Goal: Check status: Check status

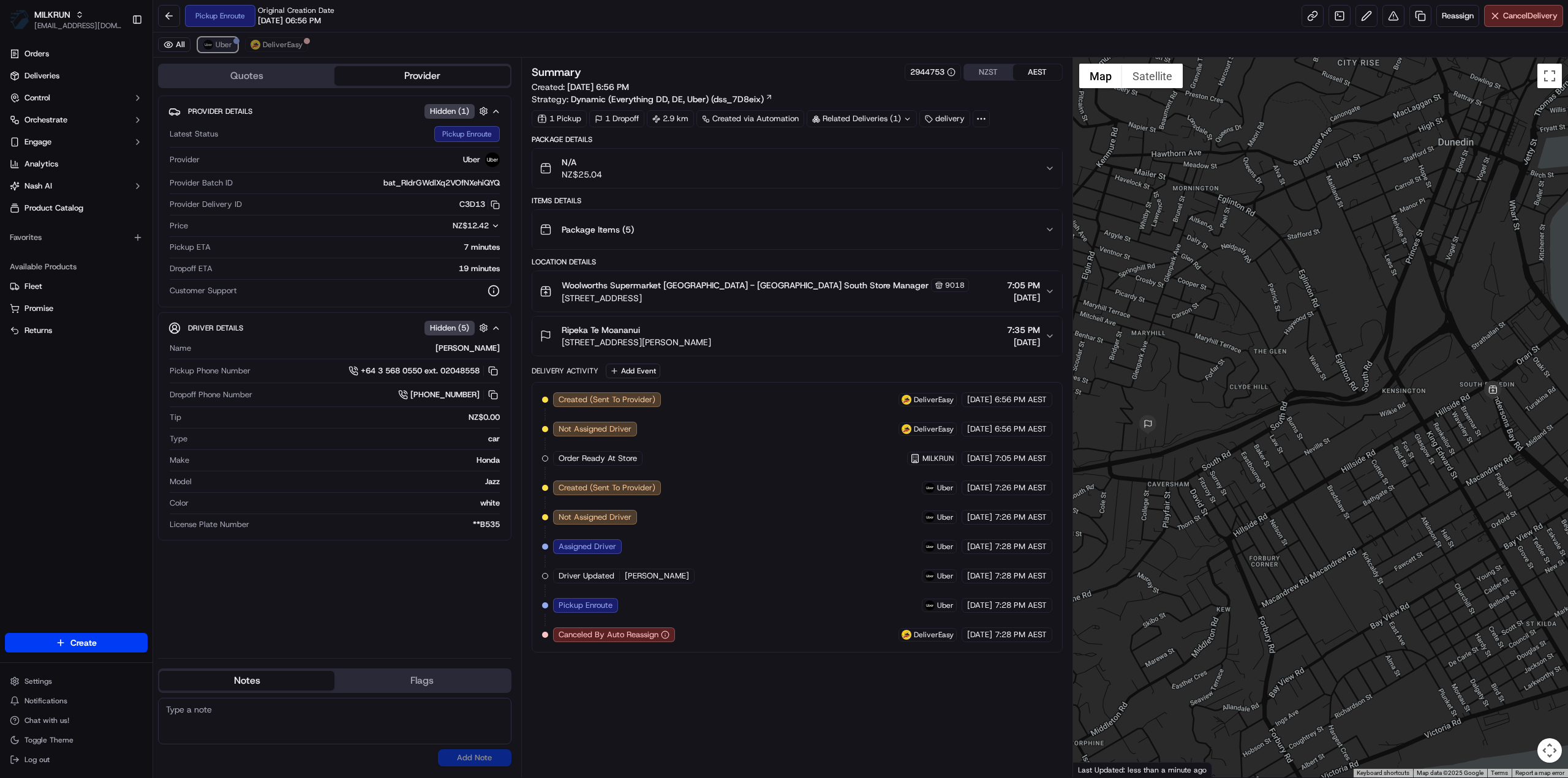
click at [231, 48] on button "Uber" at bounding box center [217, 45] width 40 height 14
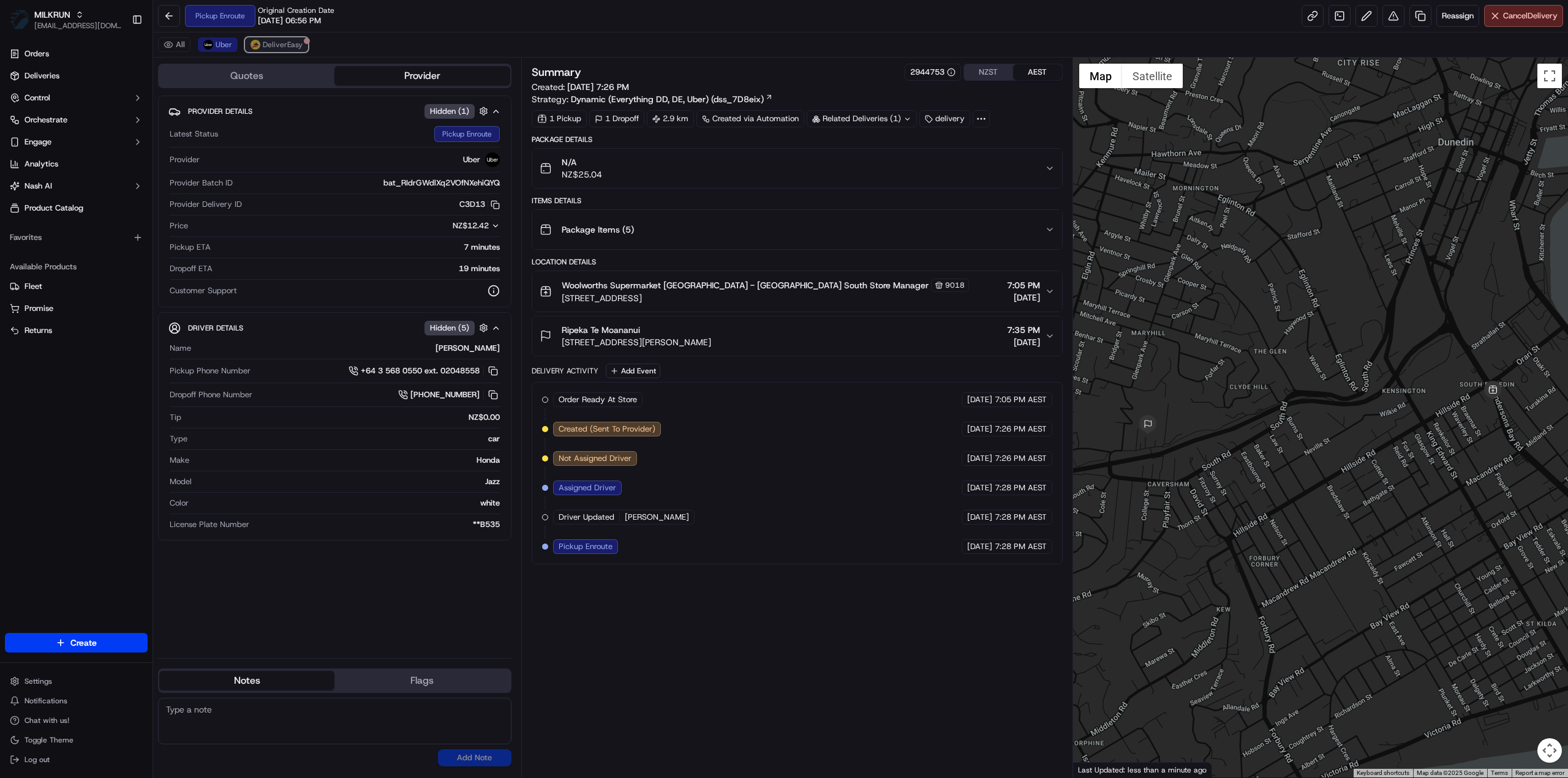
click at [278, 46] on span "DeliverEasy" at bounding box center [282, 45] width 40 height 10
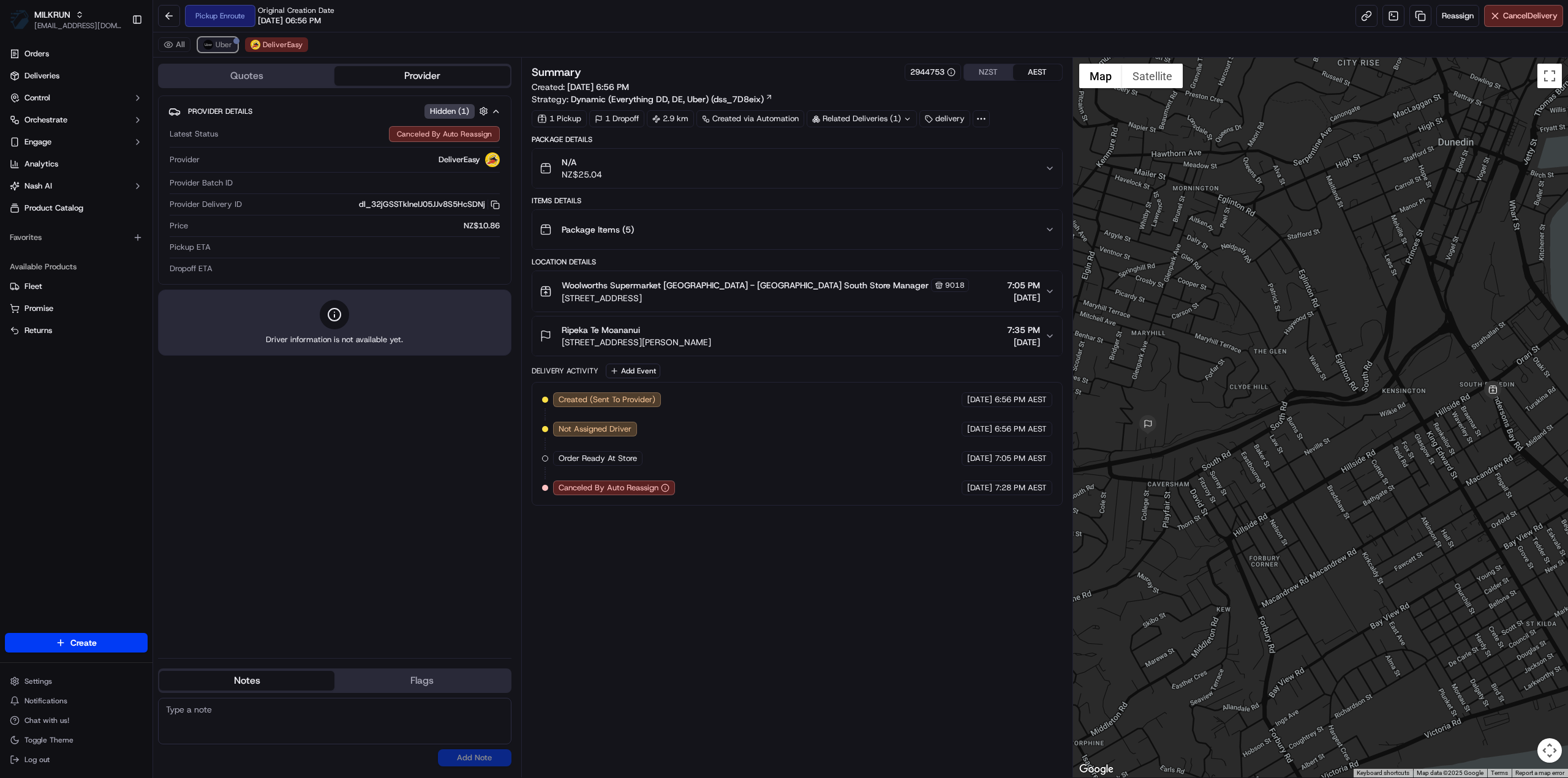
click at [226, 48] on span "Uber" at bounding box center [224, 45] width 16 height 10
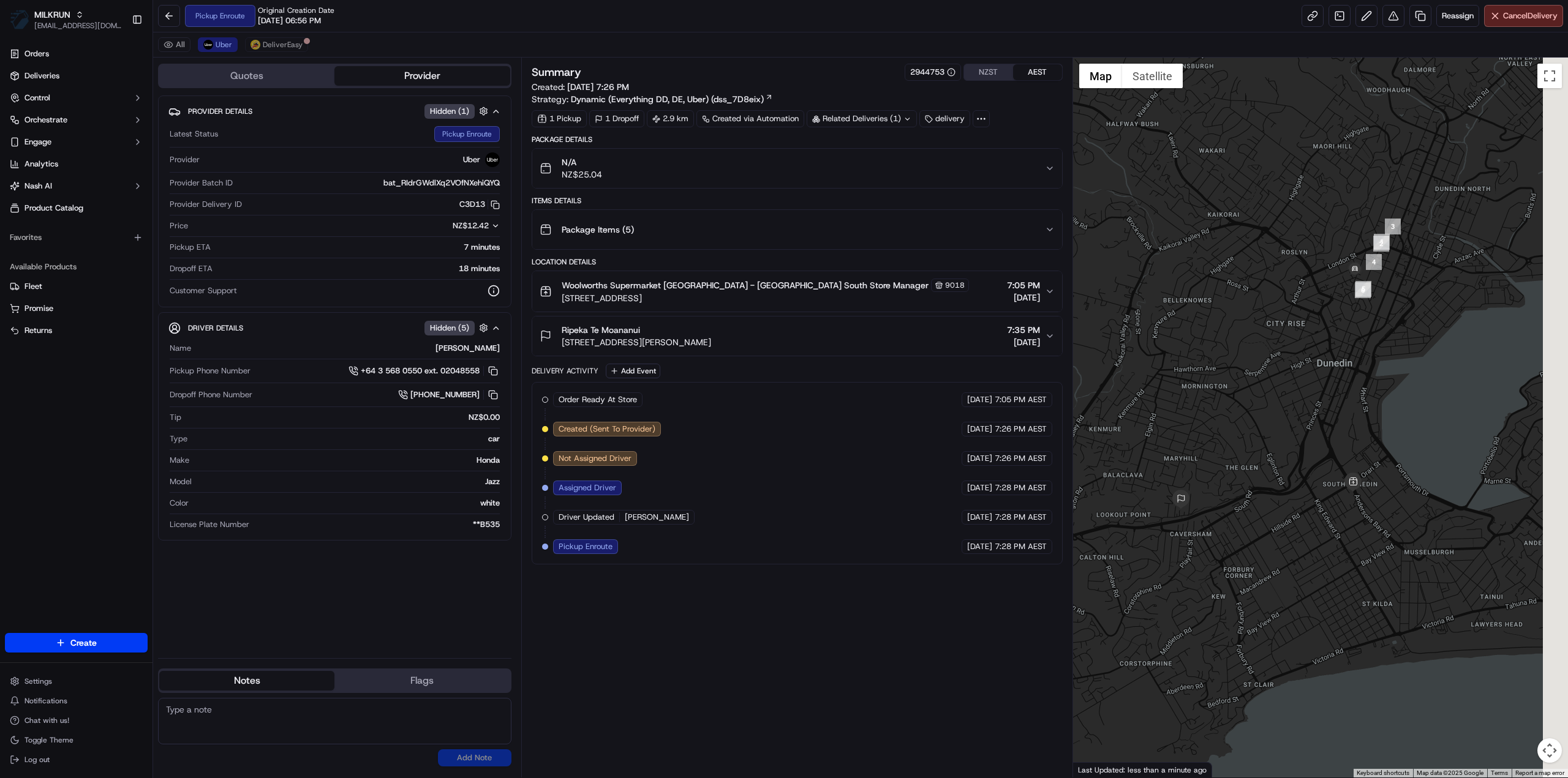
drag, startPoint x: 1416, startPoint y: 458, endPoint x: 1275, endPoint y: 439, distance: 142.3
click at [1275, 439] on div at bounding box center [1321, 418] width 495 height 720
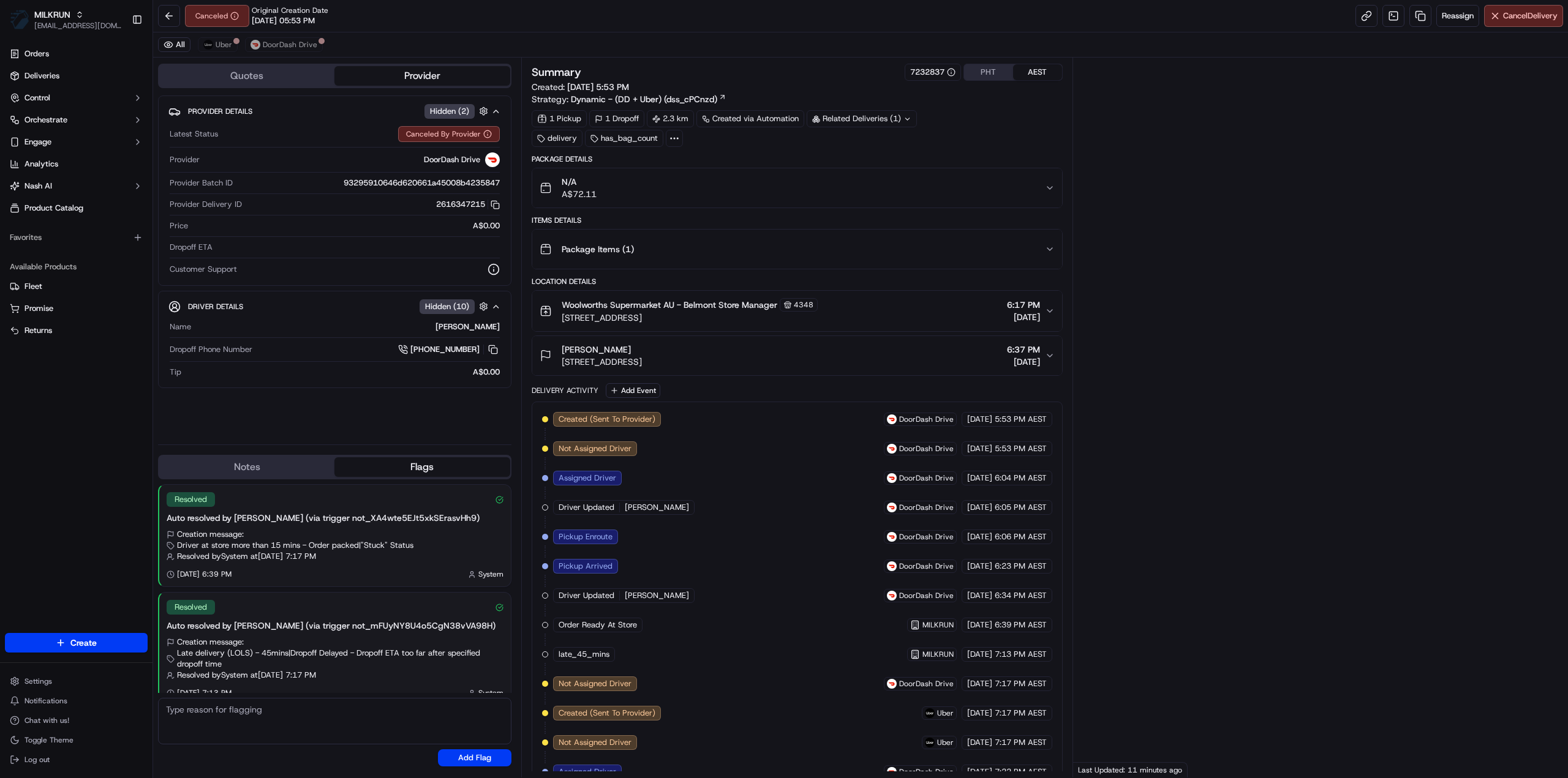
scroll to position [11, 0]
